Goal: Register for event/course

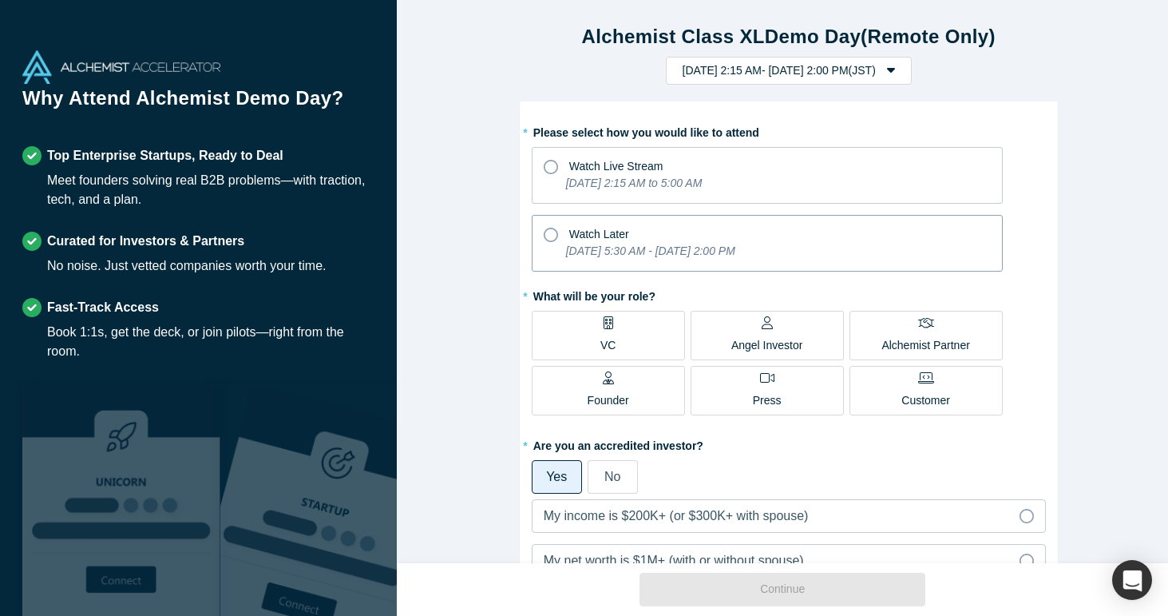
click at [561, 237] on div "Watch Later" at bounding box center [767, 232] width 447 height 22
click at [0, 0] on input "Watch Later [DATE] 5:30 AM - [DATE] 2:00 PM" at bounding box center [0, 0] width 0 height 0
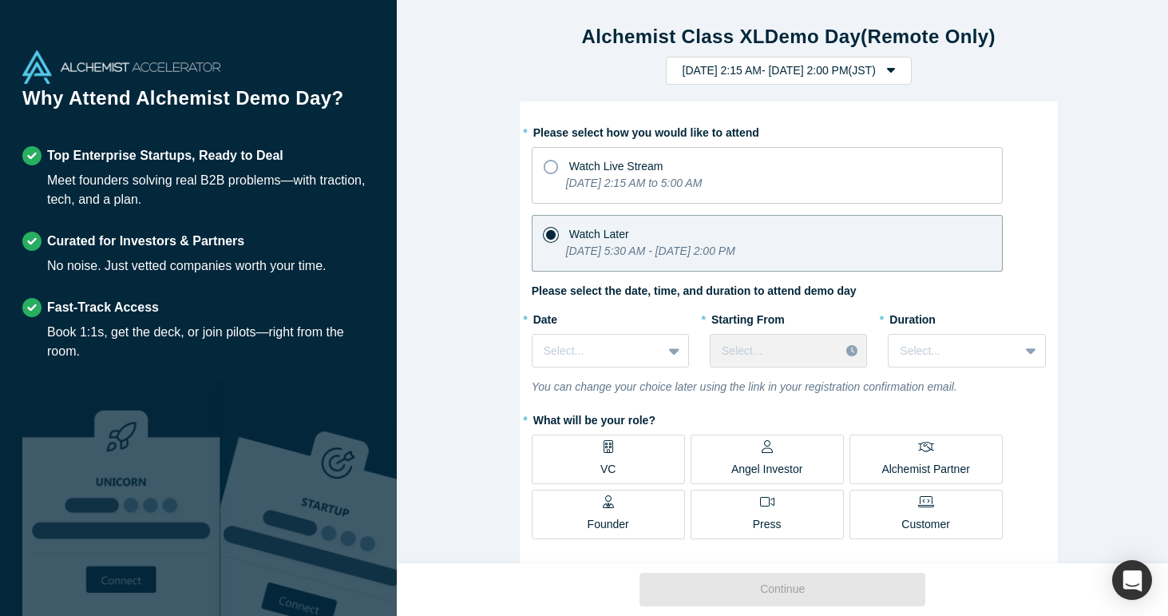
click at [612, 450] on label "VC" at bounding box center [608, 459] width 153 height 50
click at [0, 0] on input "VC" at bounding box center [0, 0] width 0 height 0
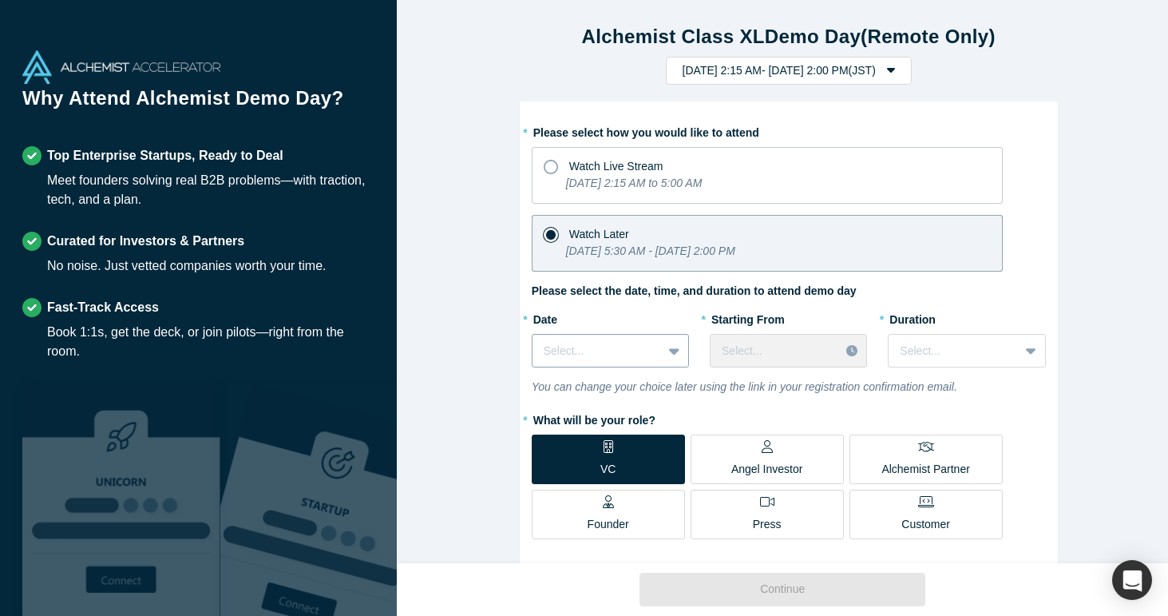
click at [669, 347] on icon at bounding box center [674, 351] width 10 height 16
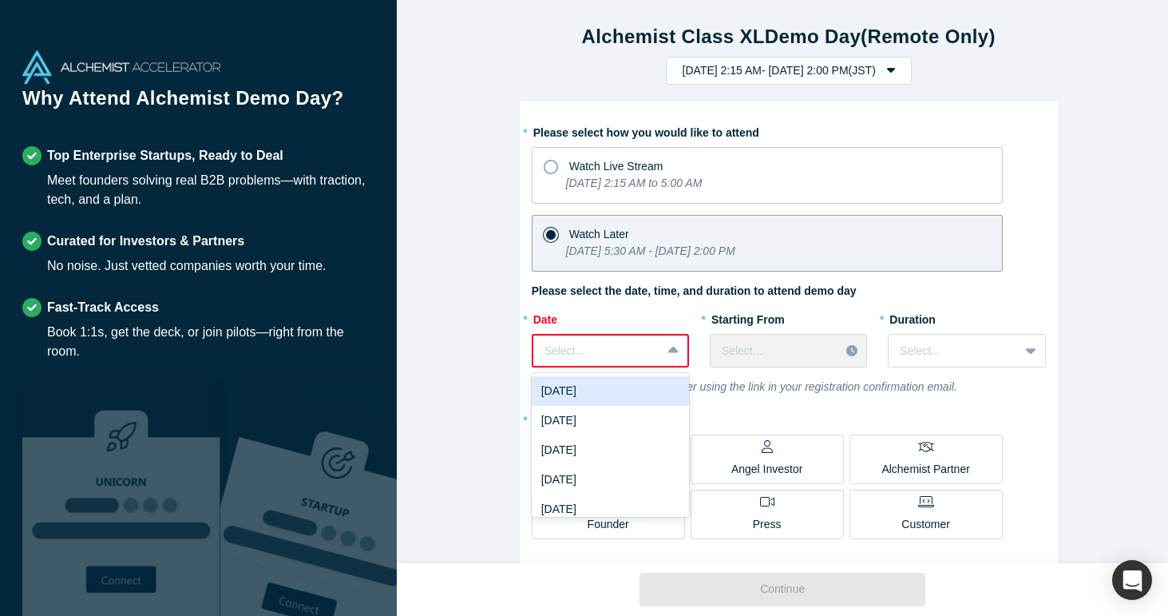
click at [669, 341] on div at bounding box center [675, 350] width 26 height 29
click at [640, 384] on div "[DATE]" at bounding box center [610, 391] width 157 height 30
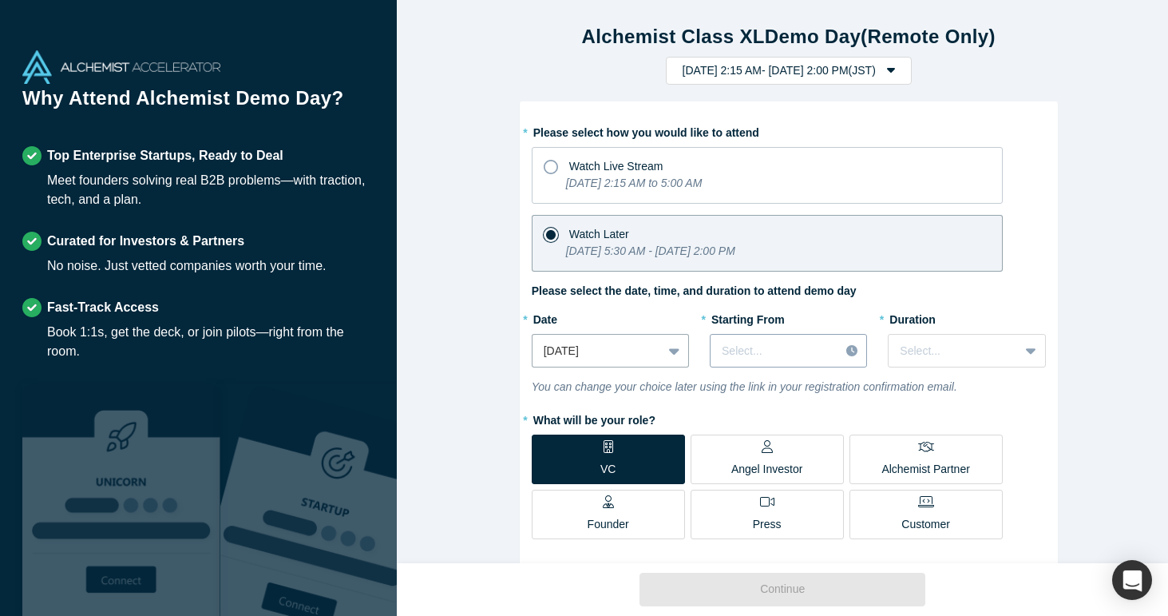
click at [815, 349] on div at bounding box center [775, 351] width 106 height 20
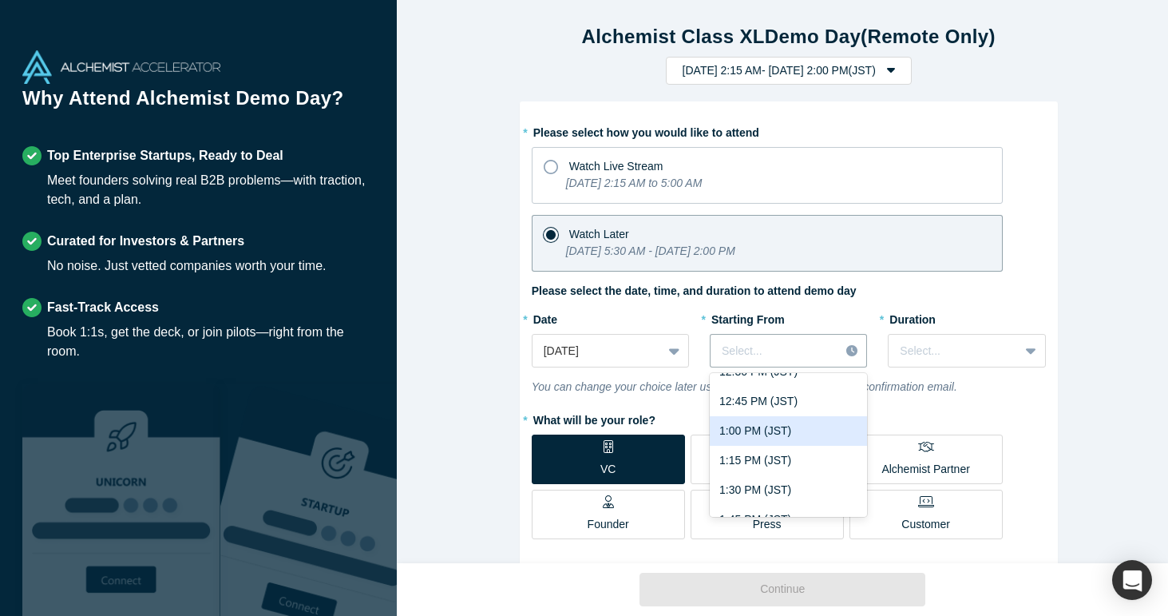
scroll to position [896, 0]
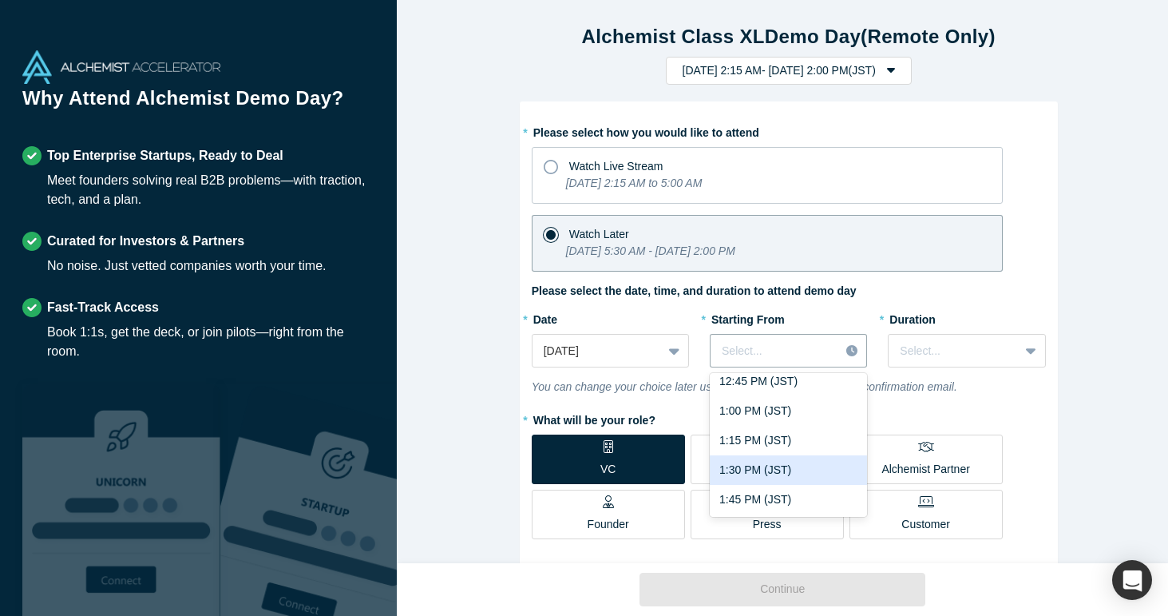
click at [767, 458] on div "1:30 PM (JST)" at bounding box center [788, 470] width 157 height 30
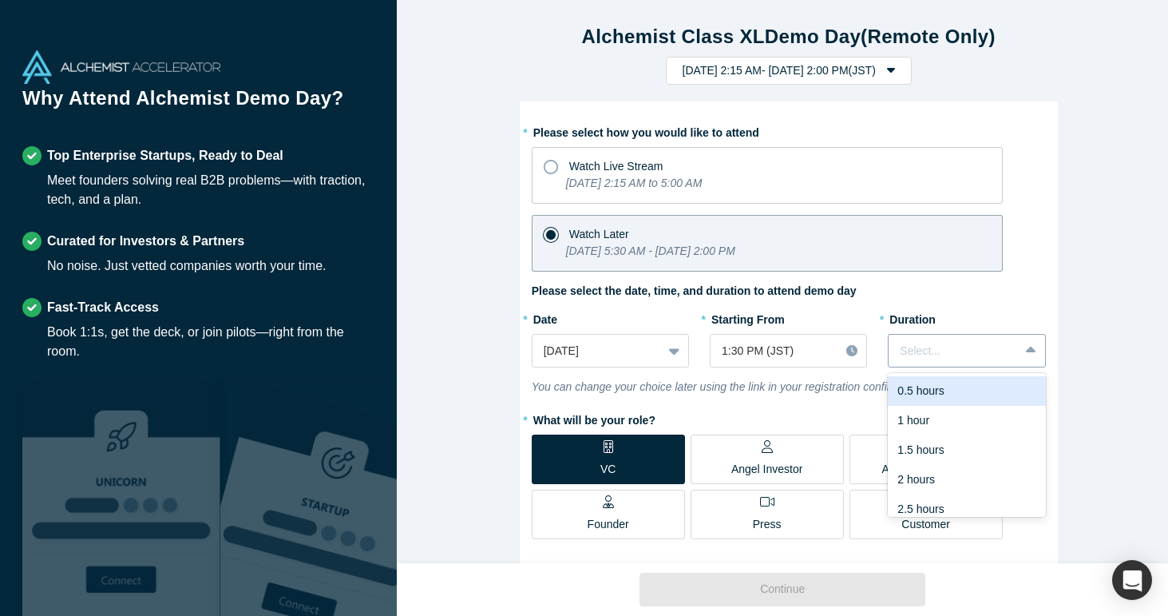
click at [1029, 350] on icon at bounding box center [1031, 351] width 10 height 16
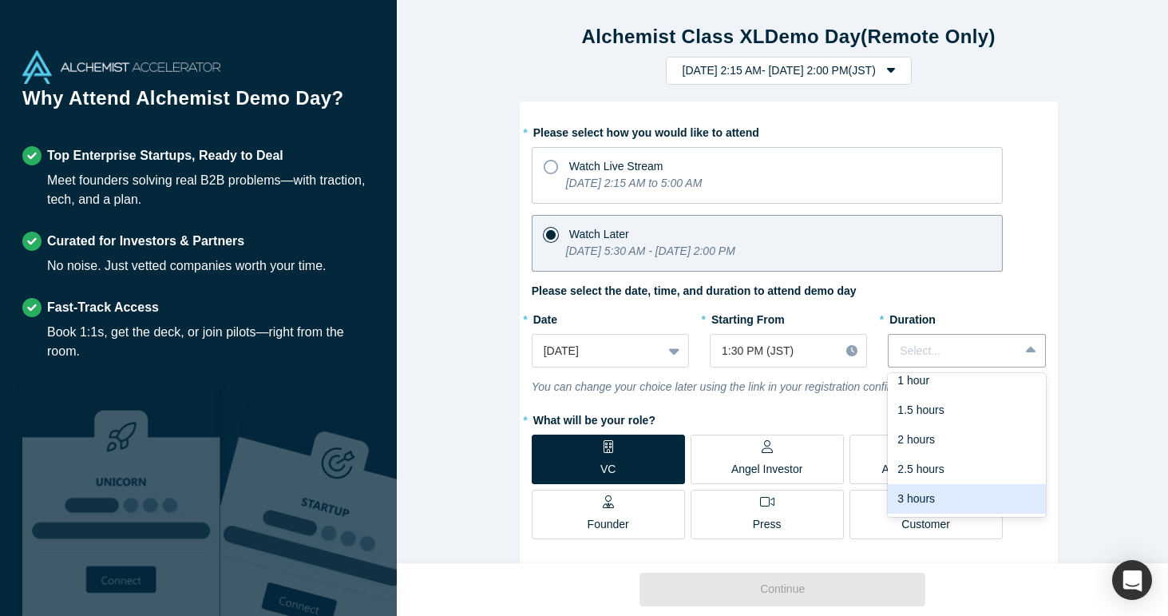
click at [936, 489] on div "3 hours" at bounding box center [966, 499] width 157 height 30
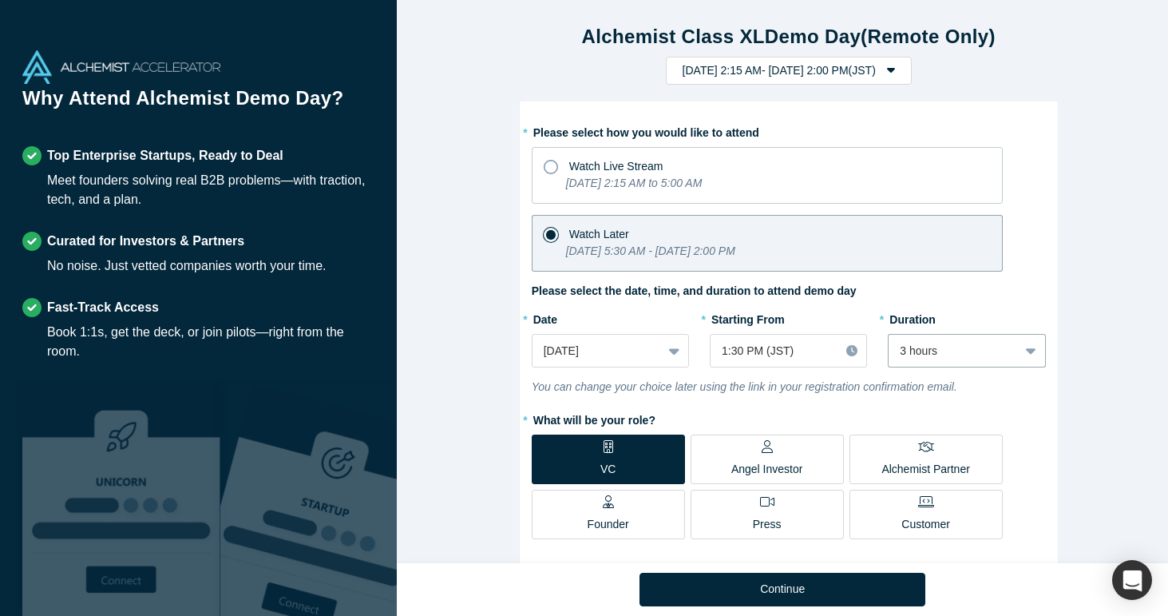
click at [1023, 407] on label "* What will be your role?" at bounding box center [789, 418] width 514 height 22
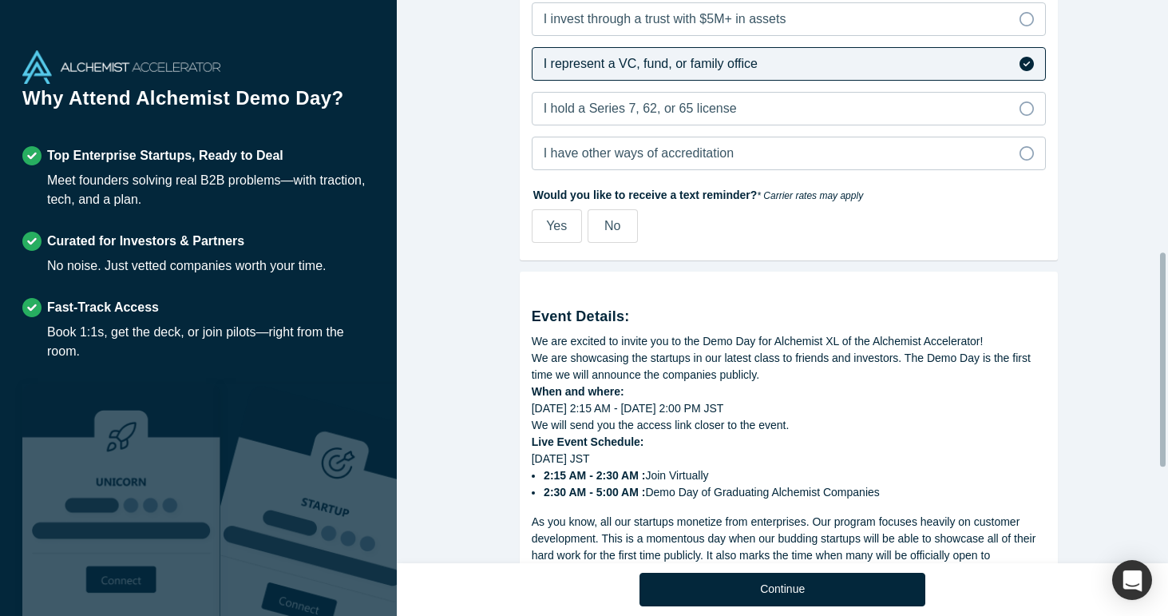
scroll to position [714, 0]
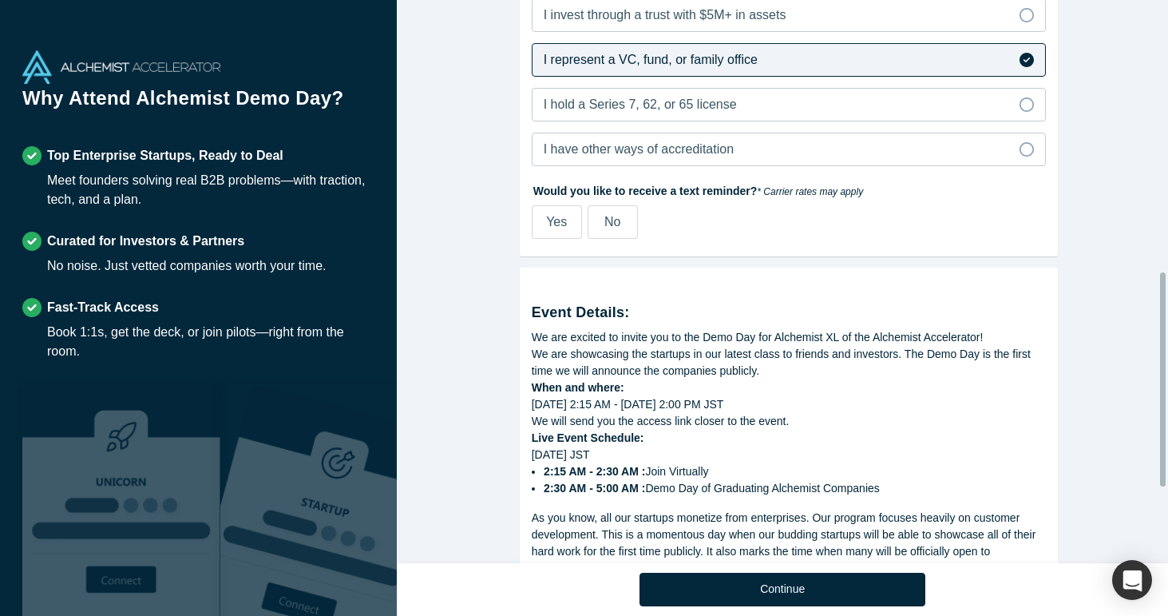
click at [596, 215] on label "No" at bounding box center [613, 222] width 50 height 34
click at [0, 0] on input "No" at bounding box center [0, 0] width 0 height 0
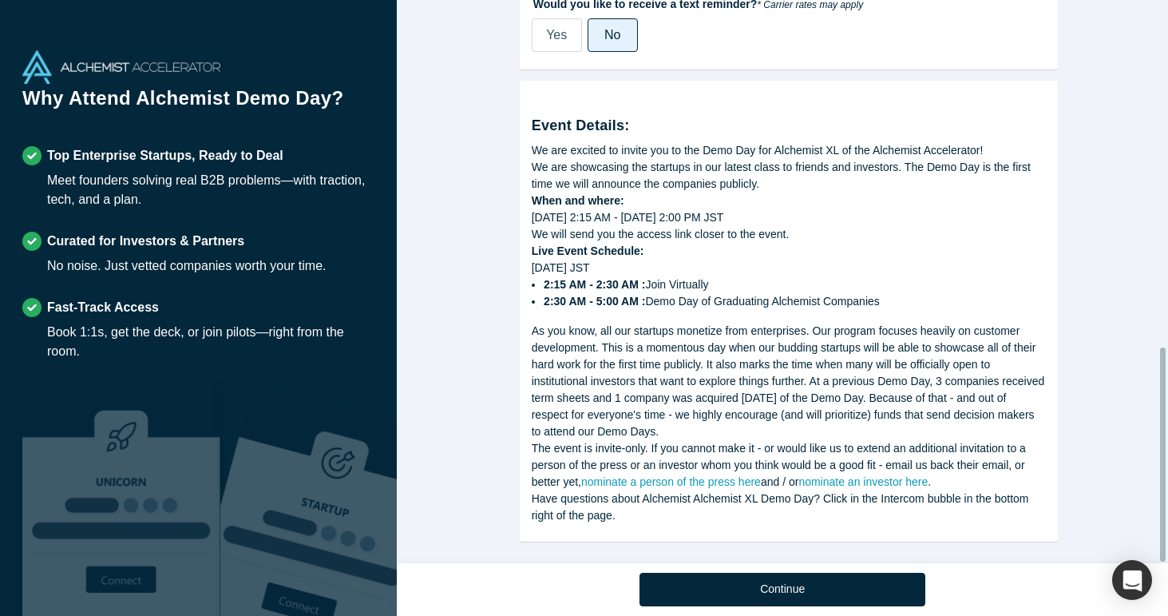
scroll to position [912, 0]
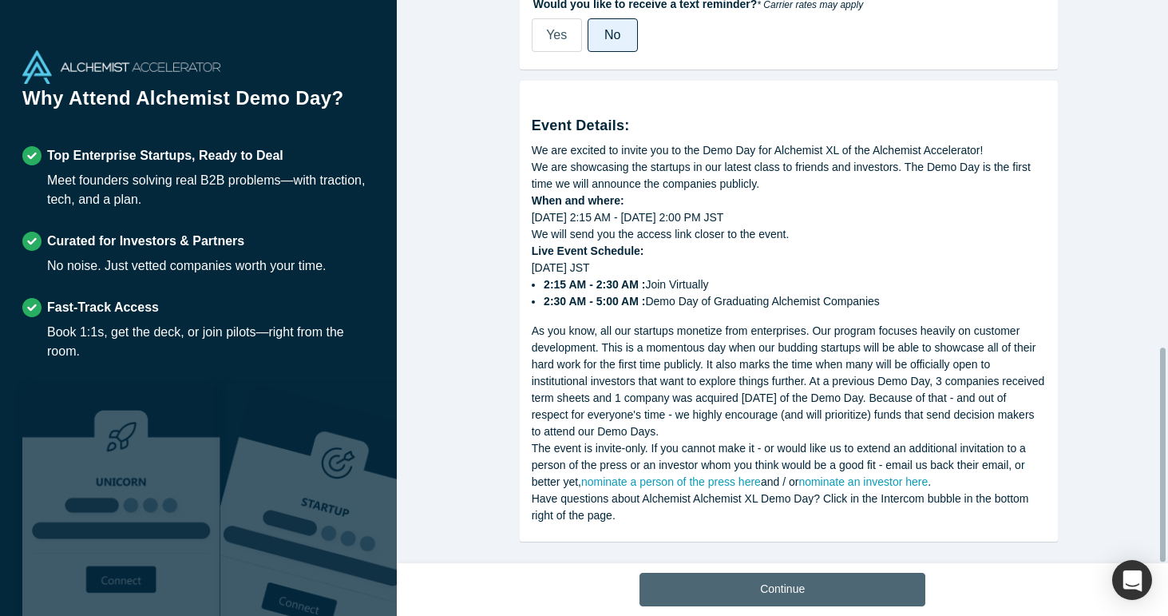
click at [768, 597] on button "Continue" at bounding box center [783, 590] width 286 height 34
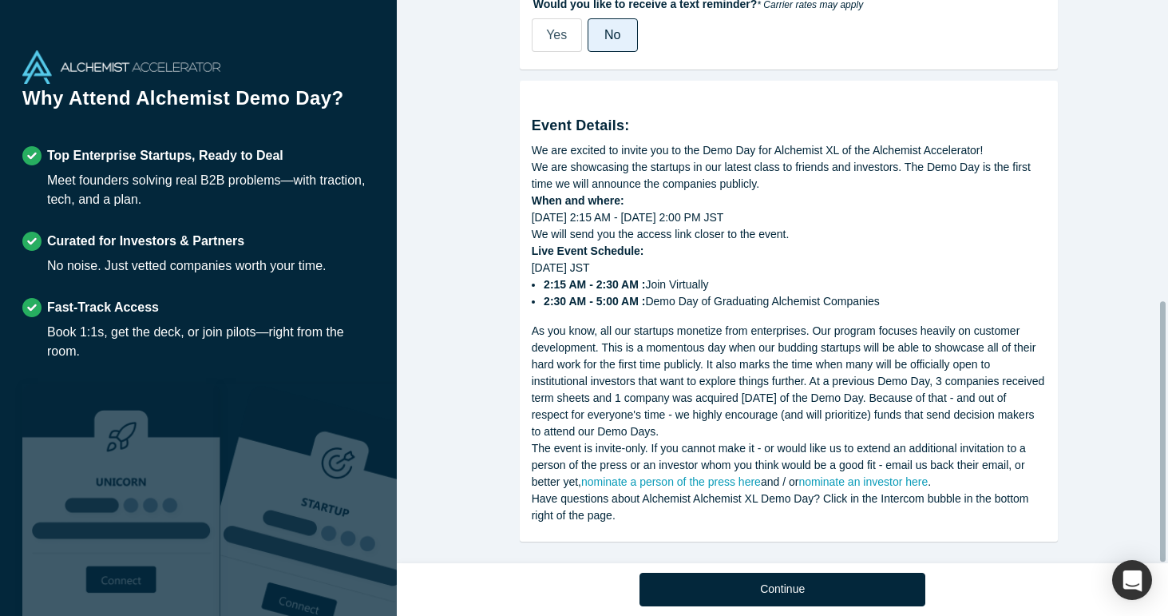
scroll to position [649, 0]
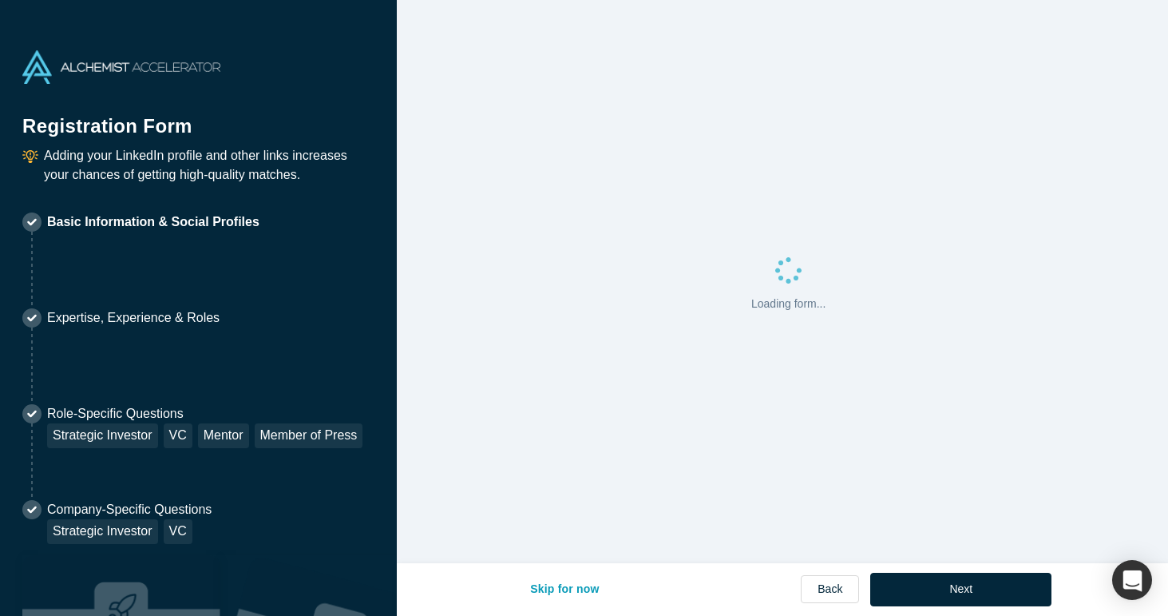
select select "US"
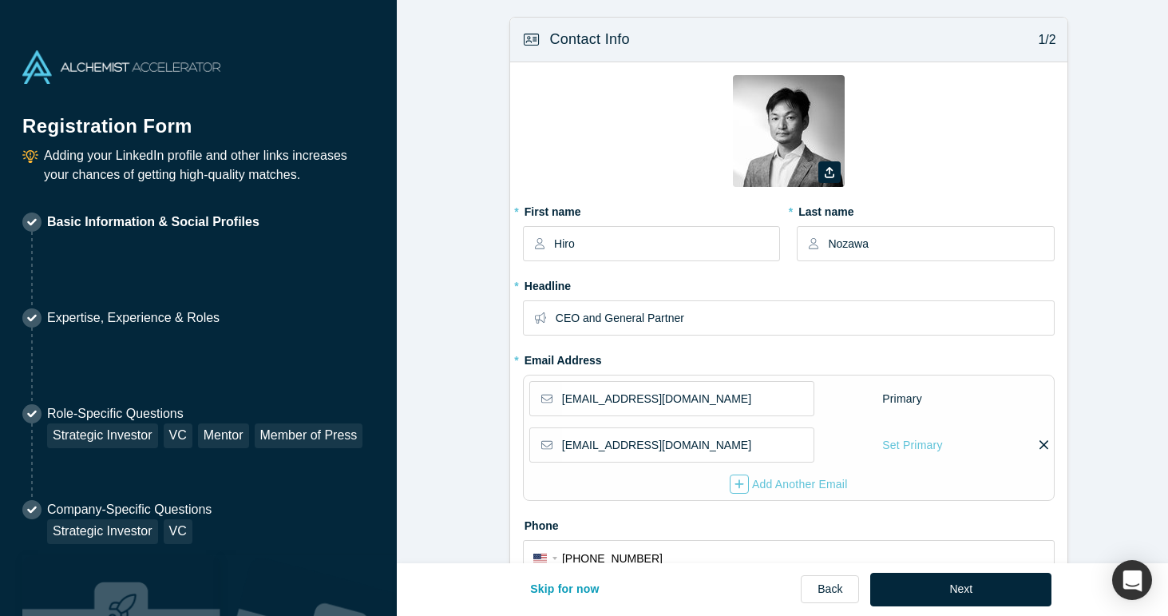
type input "[GEOGRAPHIC_DATA], [GEOGRAPHIC_DATA], [GEOGRAPHIC_DATA]"
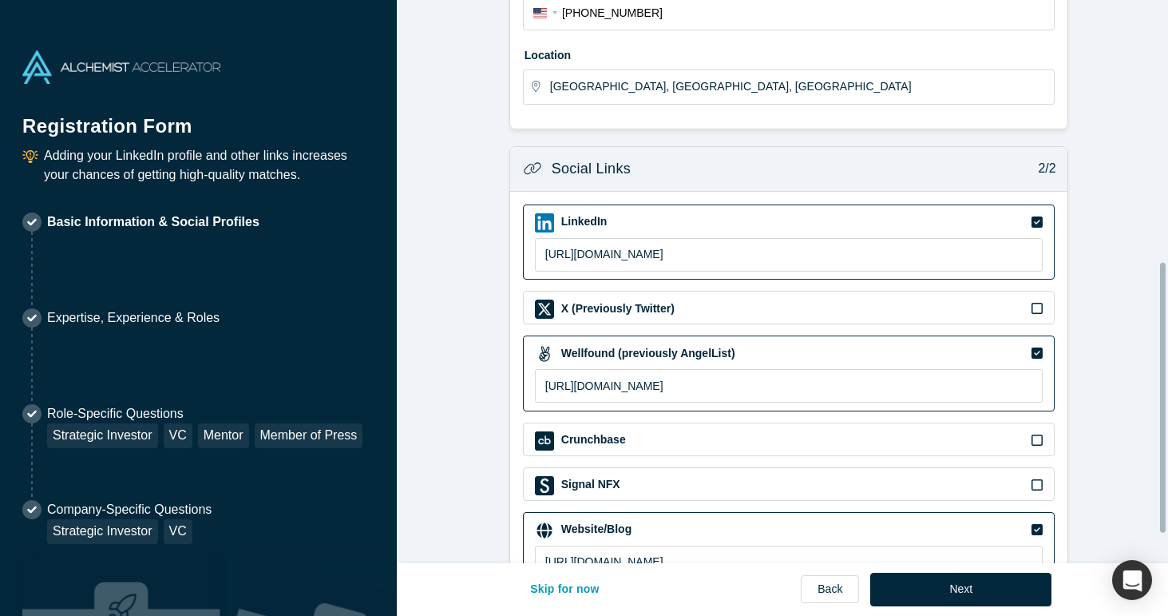
scroll to position [549, 0]
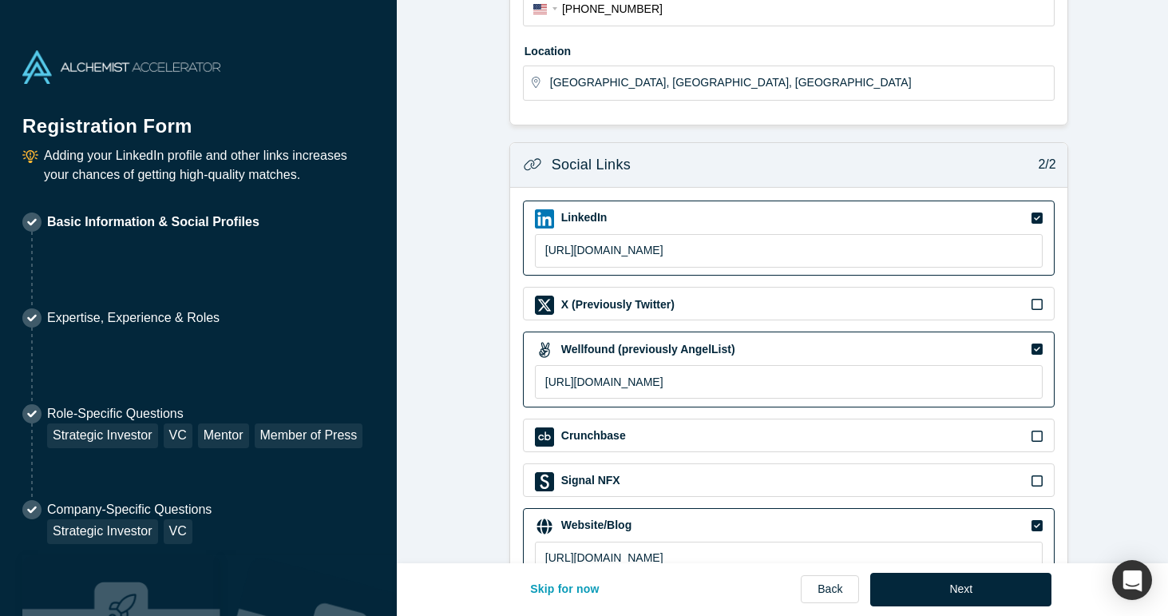
click at [1033, 438] on icon at bounding box center [1037, 436] width 11 height 13
click at [0, 0] on input "checkbox" at bounding box center [0, 0] width 0 height 0
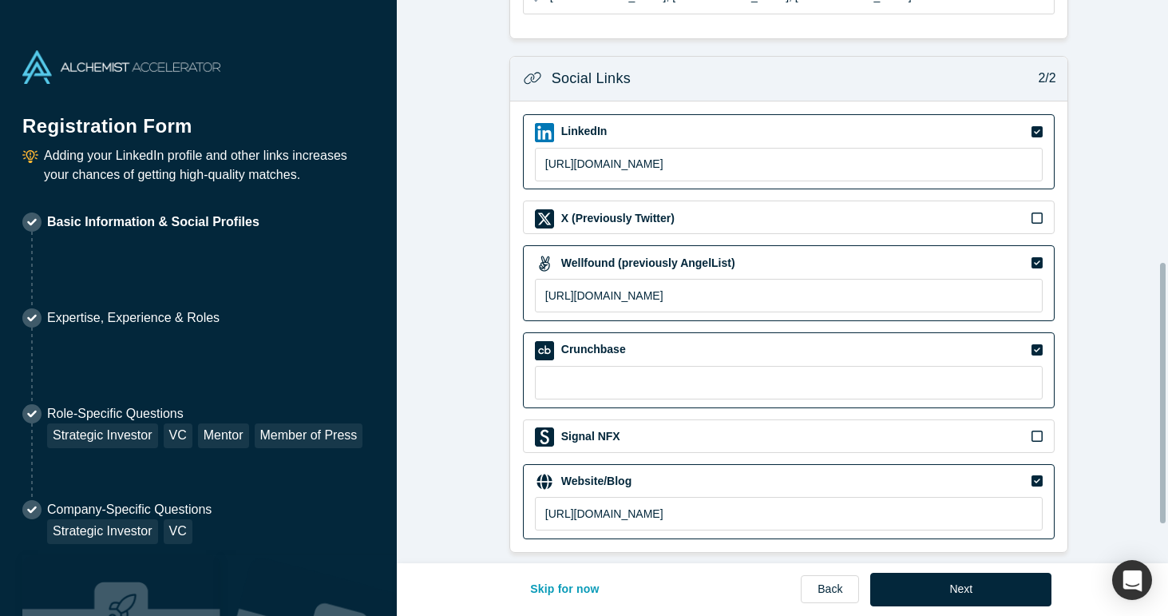
scroll to position [648, 0]
click at [613, 372] on input at bounding box center [789, 383] width 508 height 34
paste input "[URL][DOMAIN_NAME]"
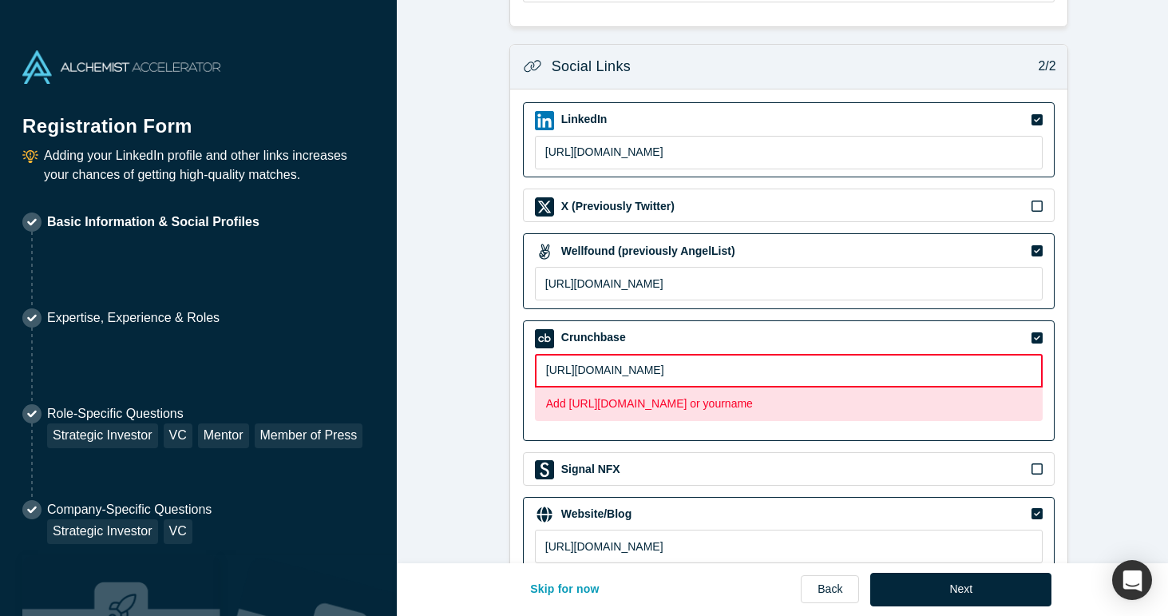
type input "[URL][DOMAIN_NAME]"
click at [1033, 335] on icon at bounding box center [1037, 337] width 11 height 11
click at [0, 0] on input "checkbox" at bounding box center [0, 0] width 0 height 0
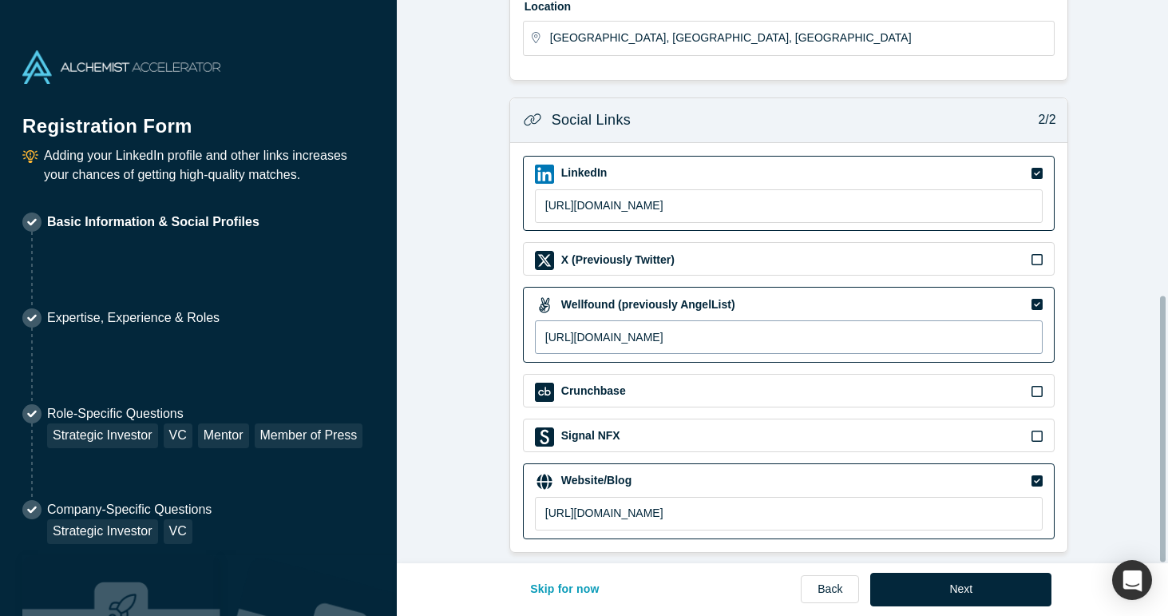
scroll to position [606, 0]
click at [754, 383] on div "Crunchbase" at bounding box center [789, 392] width 508 height 19
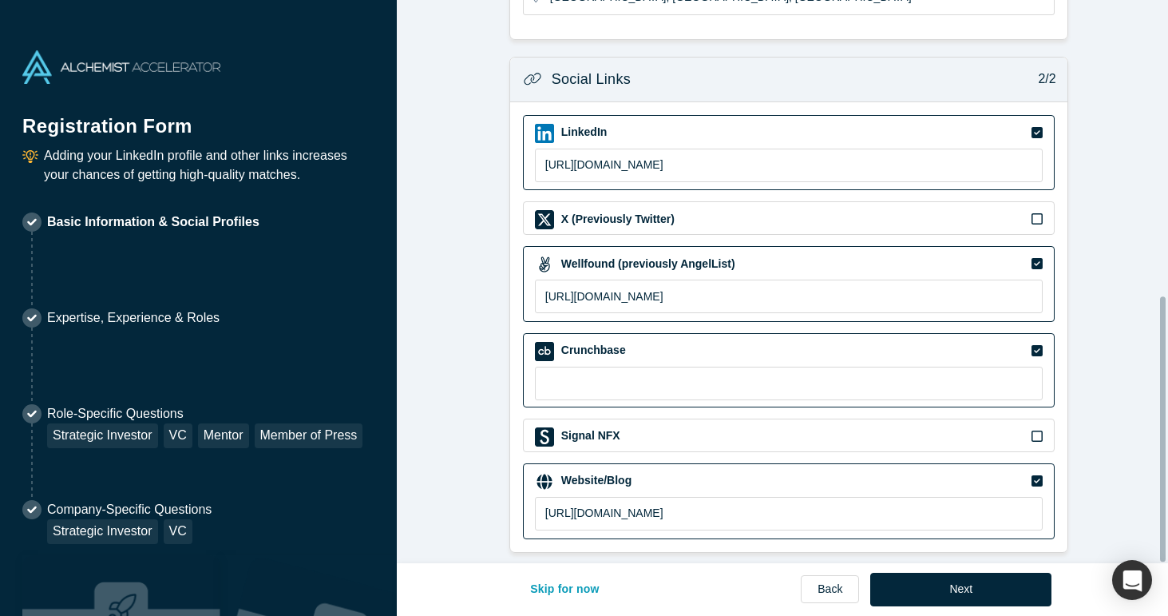
scroll to position [648, 0]
click at [730, 380] on input at bounding box center [789, 383] width 508 height 34
paste input "[URL][DOMAIN_NAME]"
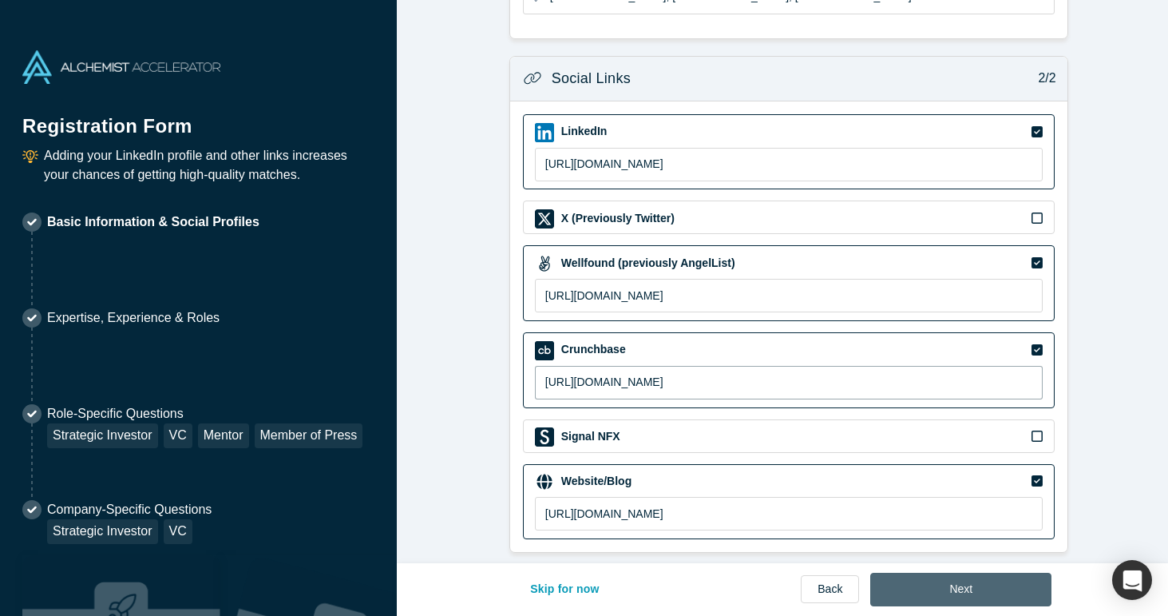
type input "[URL][DOMAIN_NAME]"
click at [950, 593] on button "Next" at bounding box center [961, 590] width 181 height 34
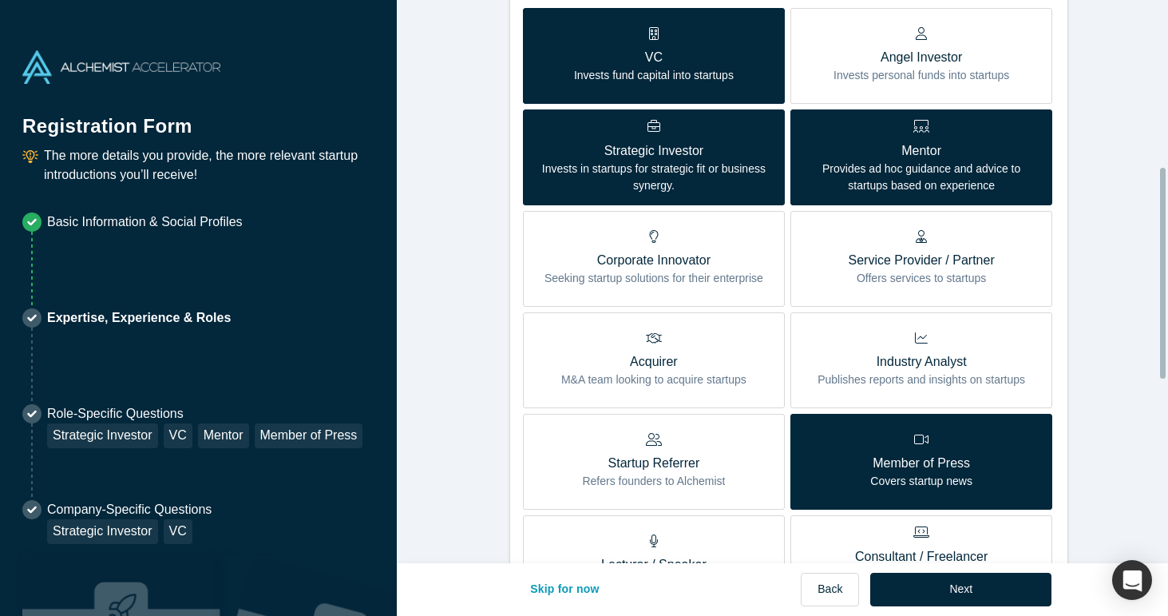
scroll to position [451, 0]
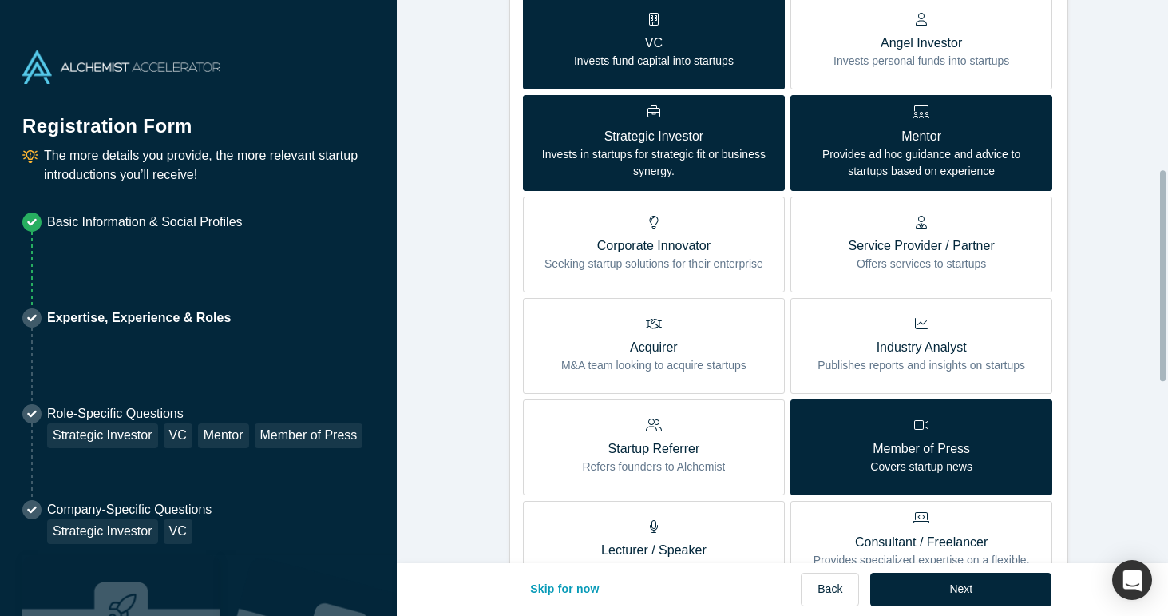
click at [634, 348] on p "Acquirer" at bounding box center [653, 347] width 185 height 19
click at [0, 0] on input "Acquirer M&A team looking to acquire startups" at bounding box center [0, 0] width 0 height 0
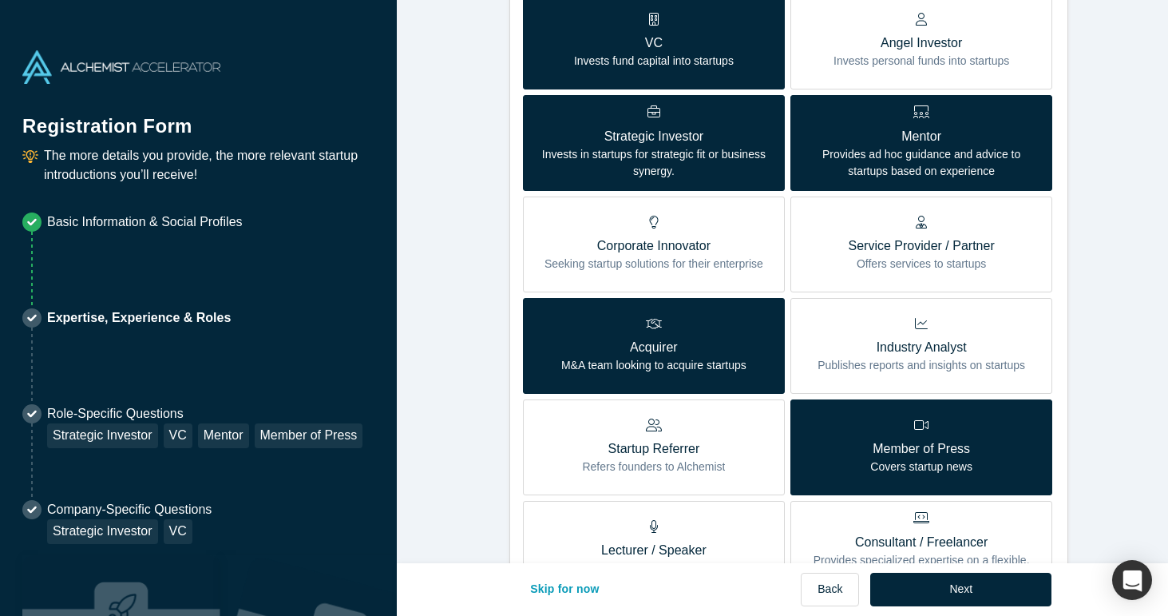
click at [641, 247] on p "Corporate Innovator" at bounding box center [654, 245] width 219 height 19
click at [0, 0] on input "Corporate Innovator Seeking startup solutions for their enterprise" at bounding box center [0, 0] width 0 height 0
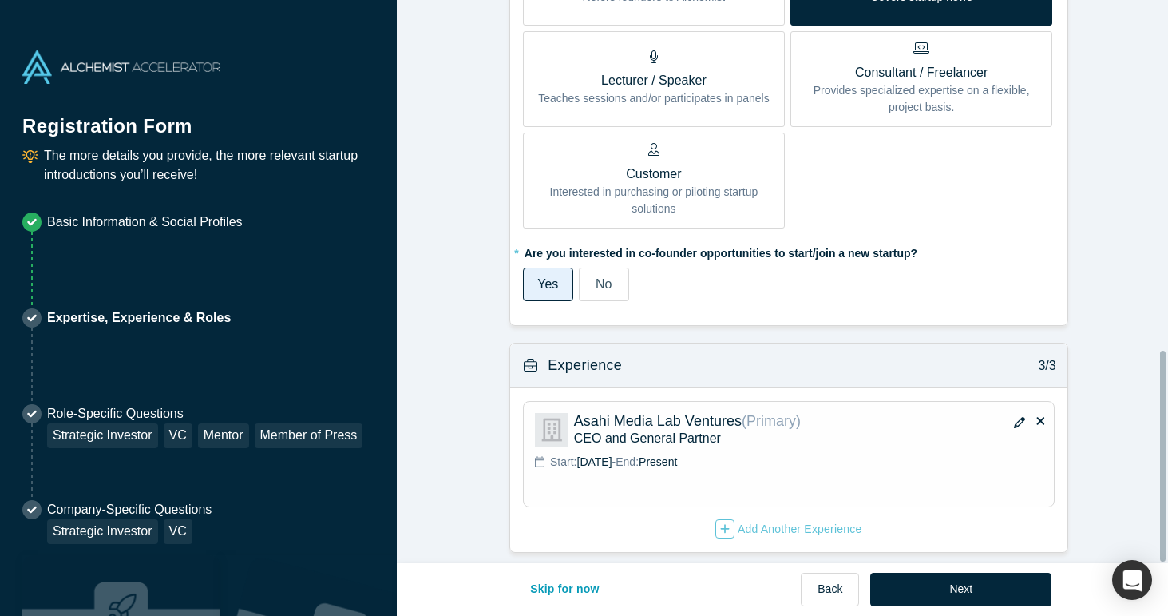
scroll to position [934, 0]
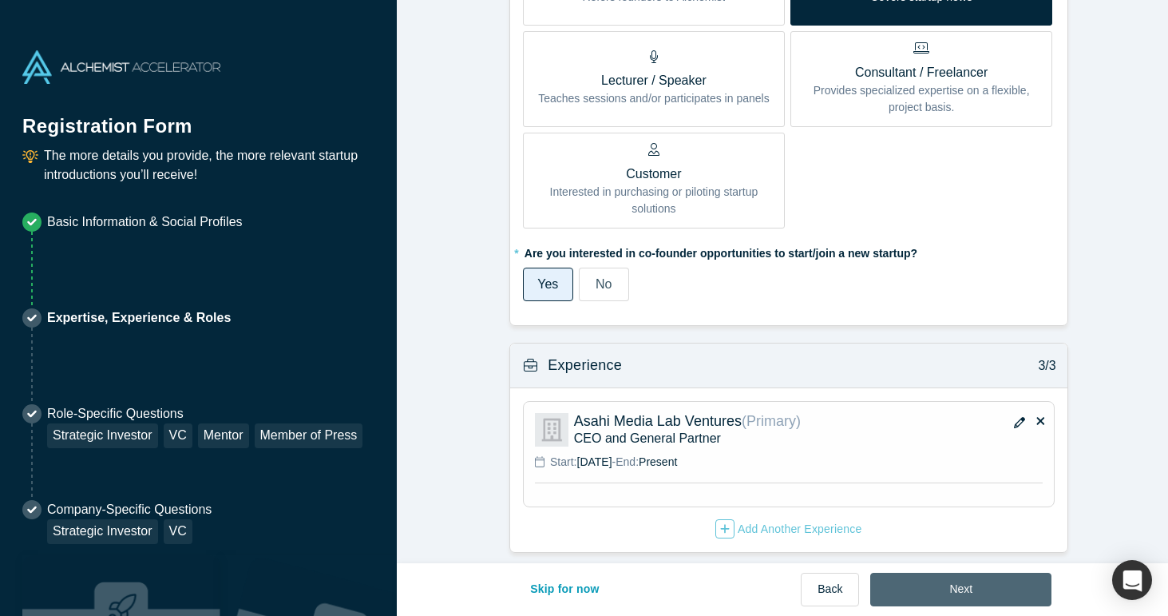
click at [1002, 584] on button "Next" at bounding box center [961, 590] width 181 height 34
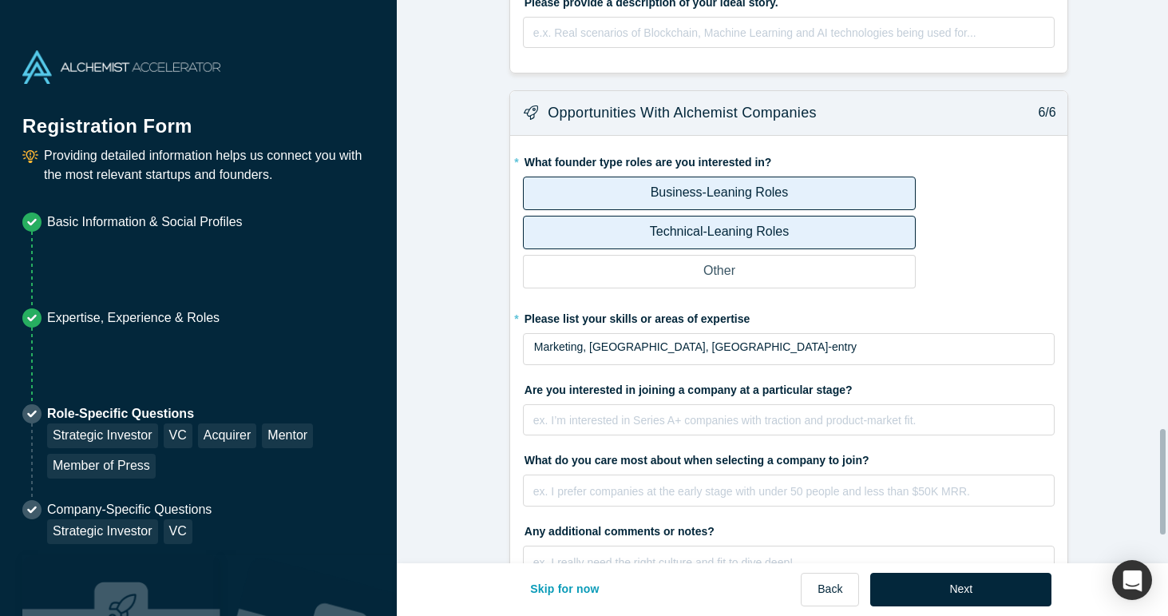
scroll to position [2435, 0]
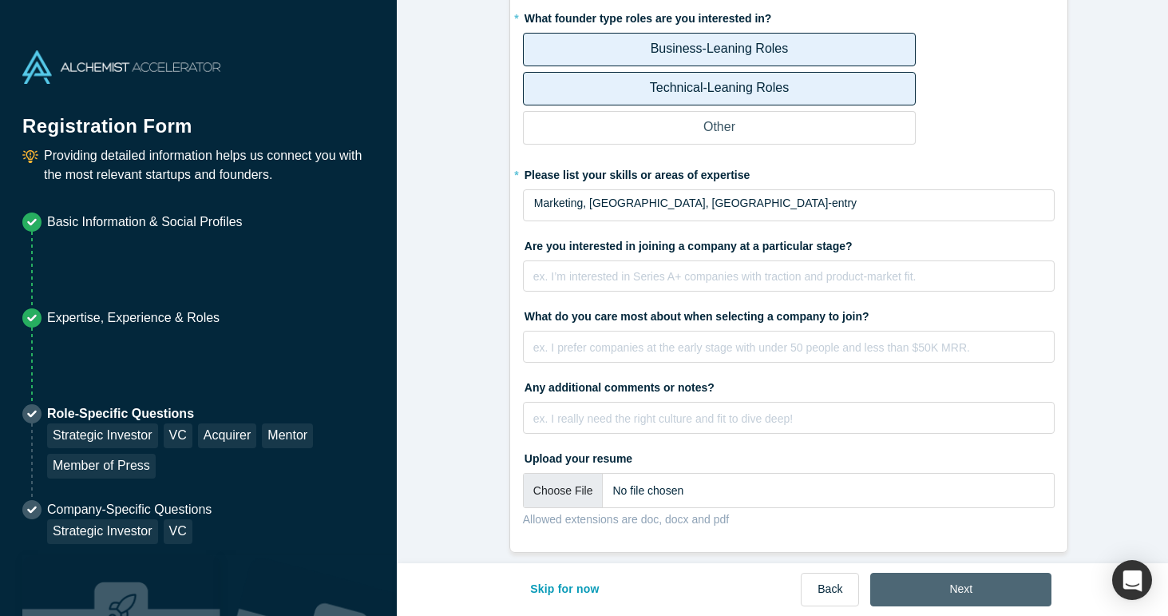
click at [962, 583] on button "Next" at bounding box center [961, 590] width 181 height 34
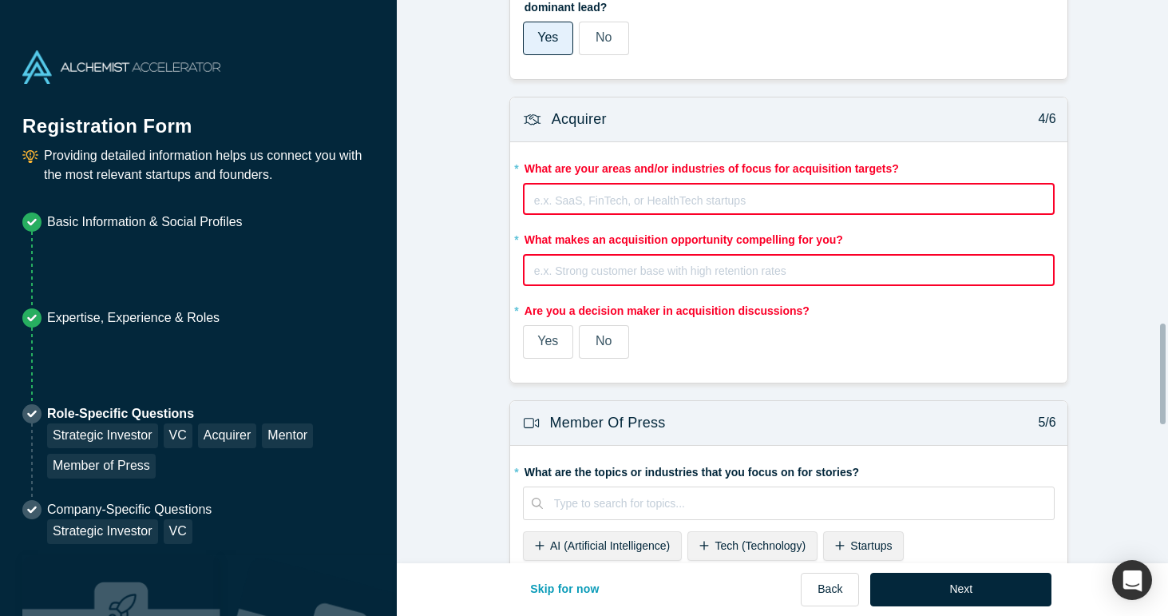
scroll to position [1808, 0]
click at [589, 581] on button "Skip for now" at bounding box center [565, 590] width 103 height 34
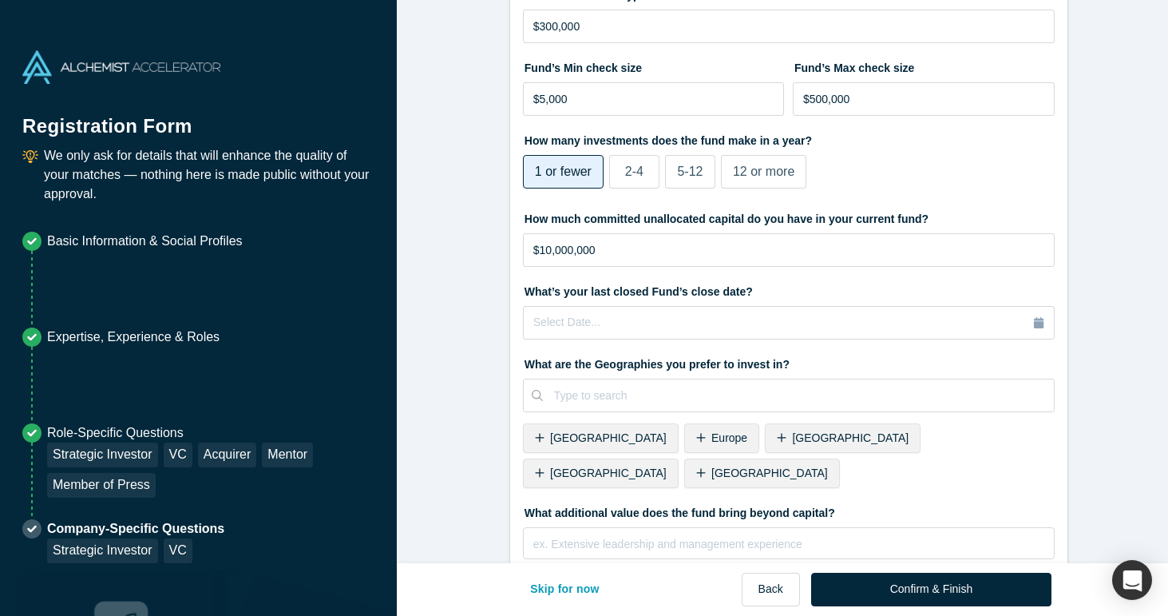
scroll to position [517, 0]
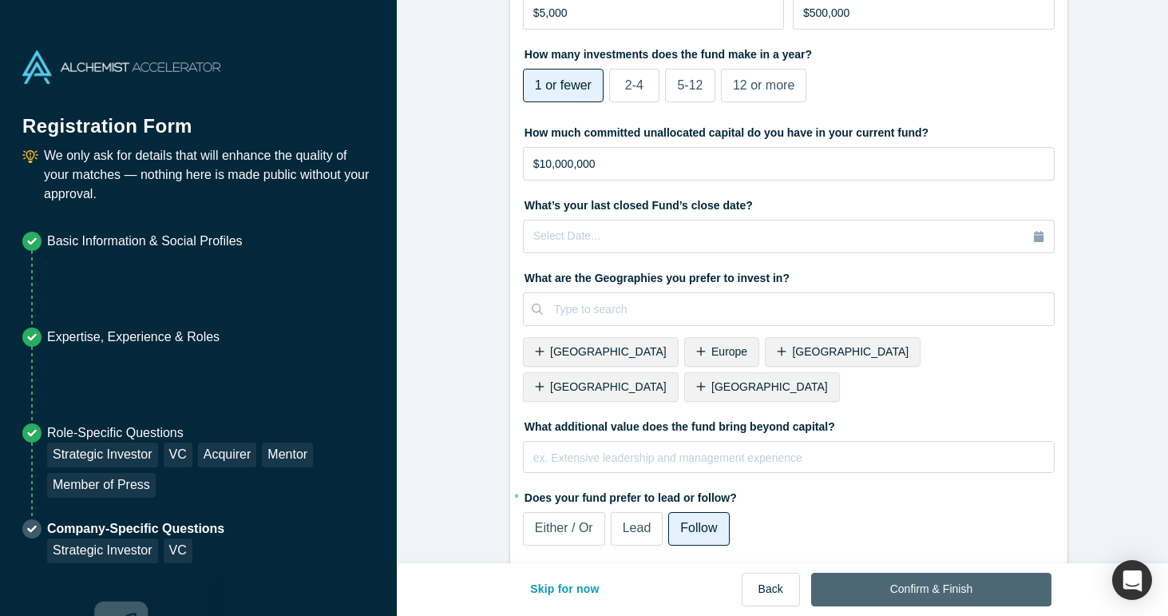
click at [920, 588] on button "Confirm & Finish" at bounding box center [931, 590] width 240 height 34
